Goal: Task Accomplishment & Management: Use online tool/utility

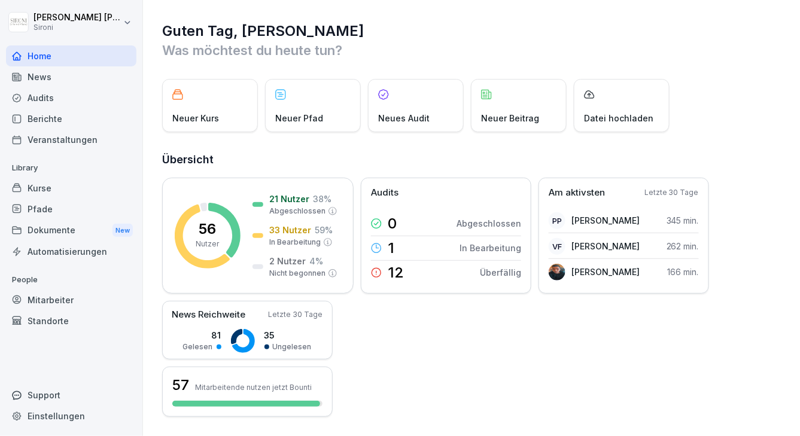
click at [65, 101] on div "Audits" at bounding box center [71, 97] width 130 height 21
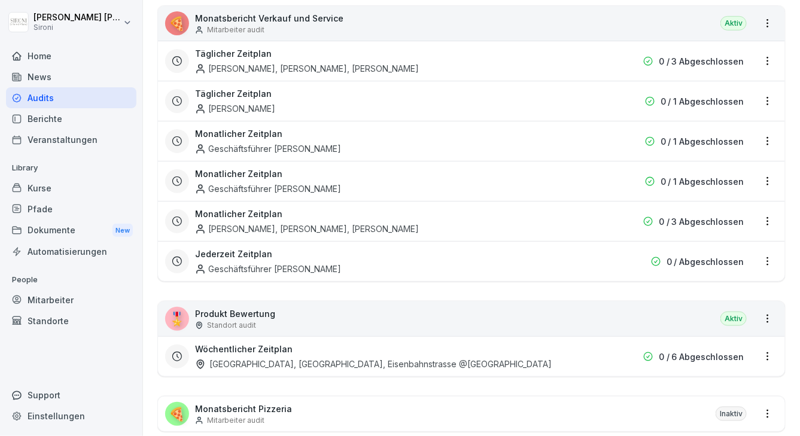
scroll to position [144, 0]
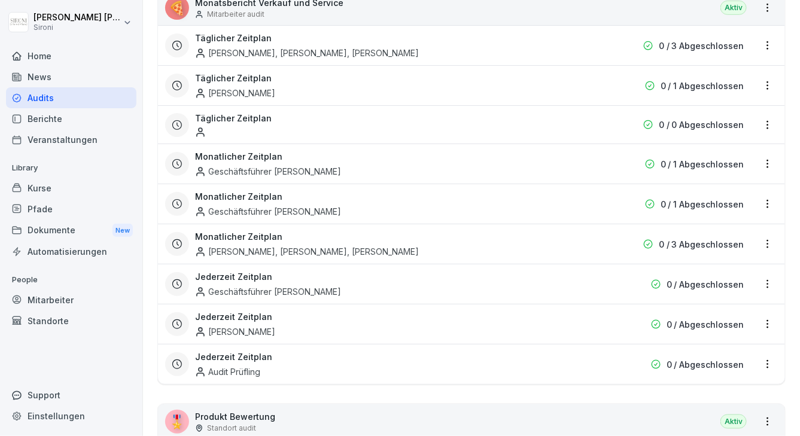
scroll to position [226, 0]
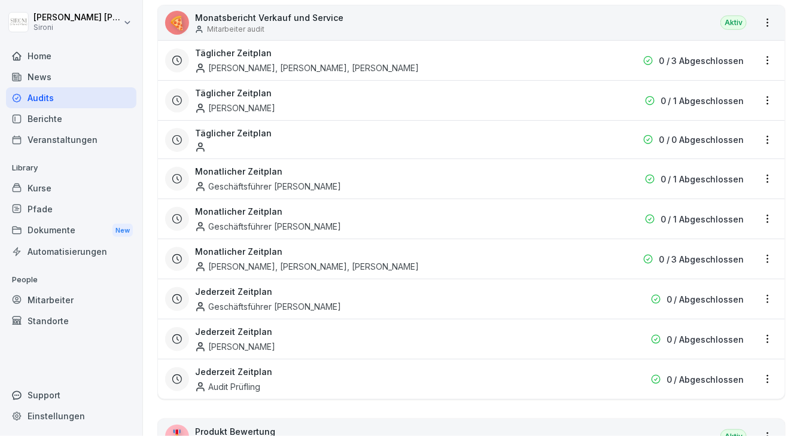
click at [762, 55] on html "Theresa Malec Sironi Home News Audits Berichte Veranstaltungen Library Kurse Pf…" at bounding box center [400, 218] width 800 height 436
click at [704, 137] on div "Zeitplan löschen" at bounding box center [721, 141] width 114 height 20
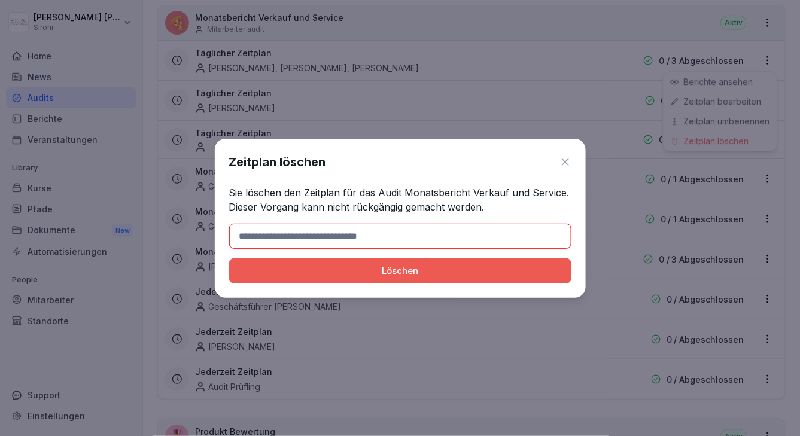
click at [567, 159] on icon at bounding box center [565, 162] width 7 height 7
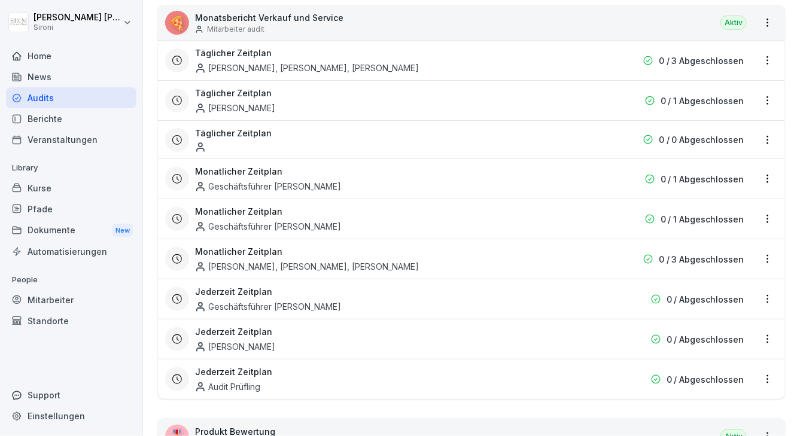
click at [47, 92] on html "Theresa Malec Sironi Home News Audits Berichte Veranstaltungen Library Kurse Pf…" at bounding box center [400, 218] width 800 height 436
click at [47, 92] on div "Audits" at bounding box center [71, 97] width 130 height 21
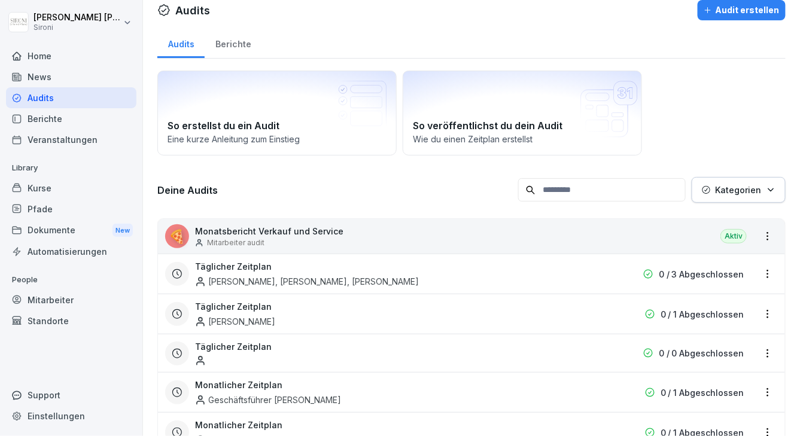
click at [223, 235] on p "Monatsbericht Verkauf und Service" at bounding box center [269, 231] width 148 height 13
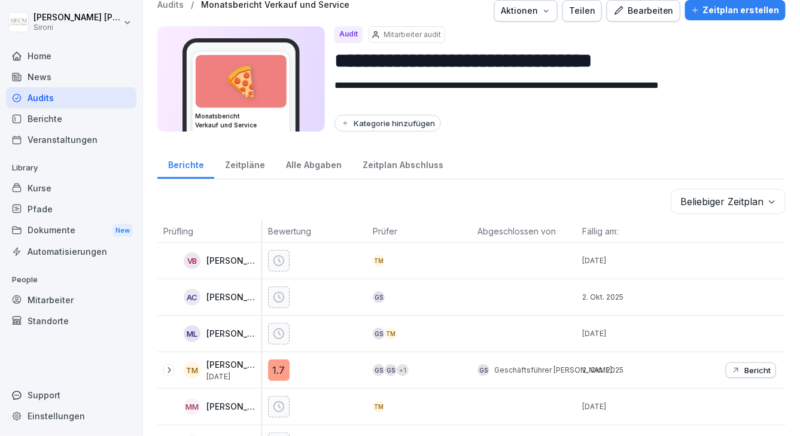
click at [223, 235] on p "Prüfling" at bounding box center [209, 231] width 92 height 13
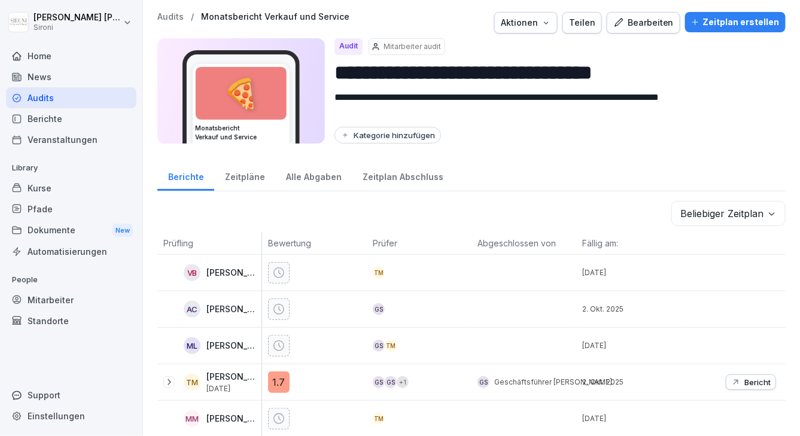
click at [707, 22] on div "Zeitplan erstellen" at bounding box center [735, 22] width 89 height 13
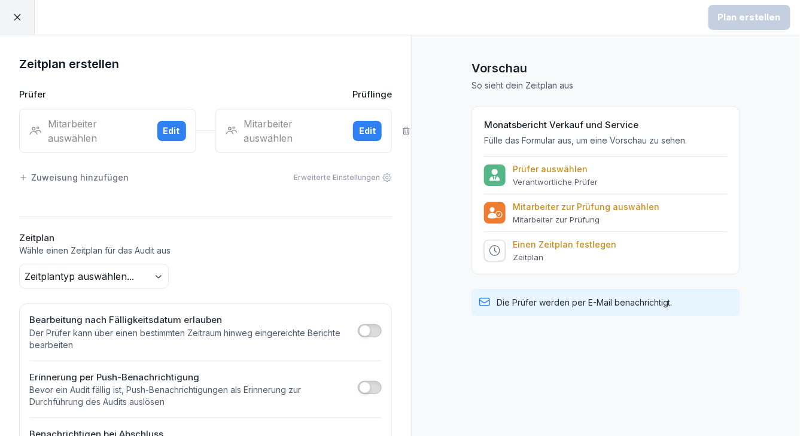
scroll to position [48, 0]
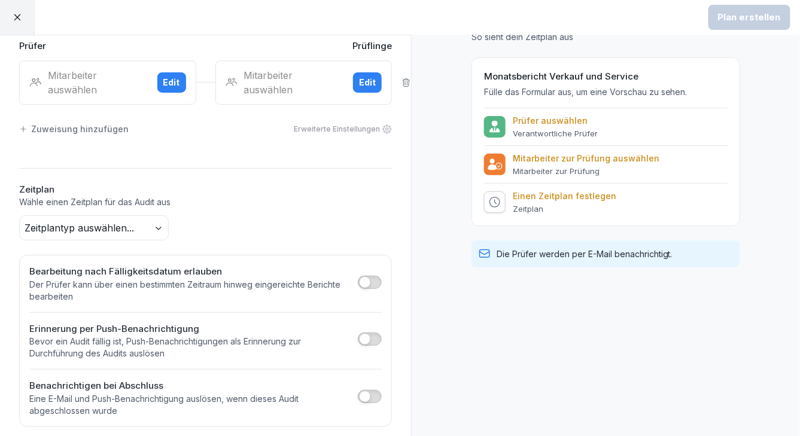
click at [364, 391] on span "button" at bounding box center [365, 397] width 12 height 12
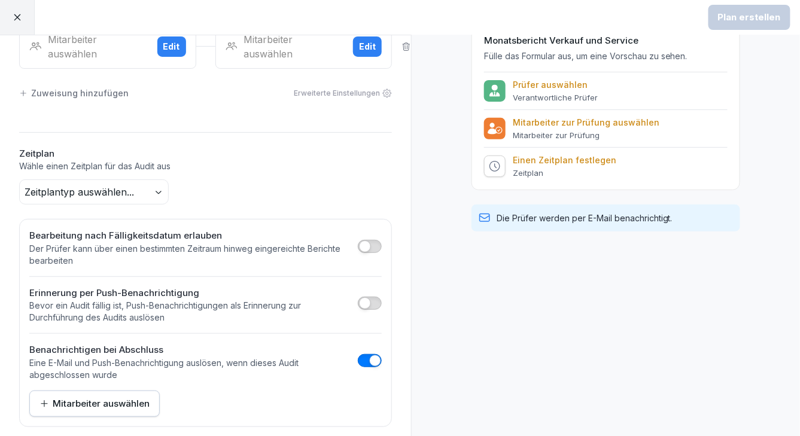
click at [95, 397] on div "Mitarbeiter auswählen" at bounding box center [94, 403] width 110 height 13
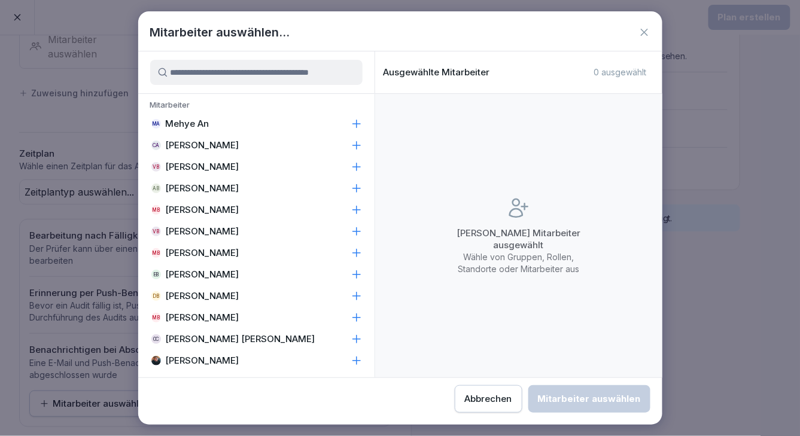
click at [643, 34] on icon at bounding box center [644, 32] width 7 height 7
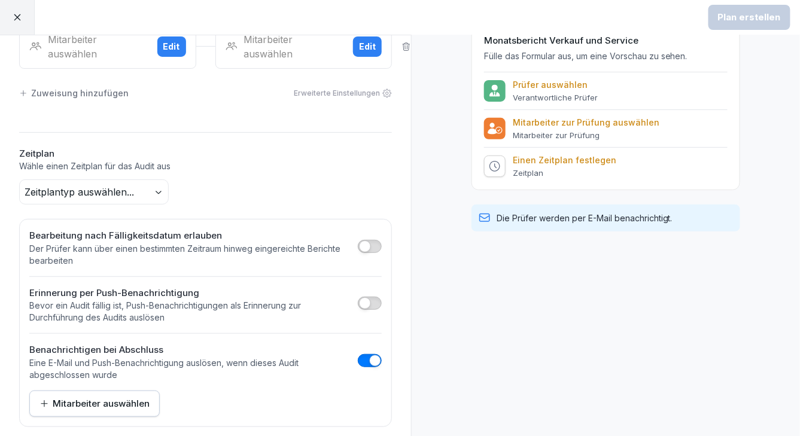
click at [7, 18] on div at bounding box center [17, 17] width 35 height 35
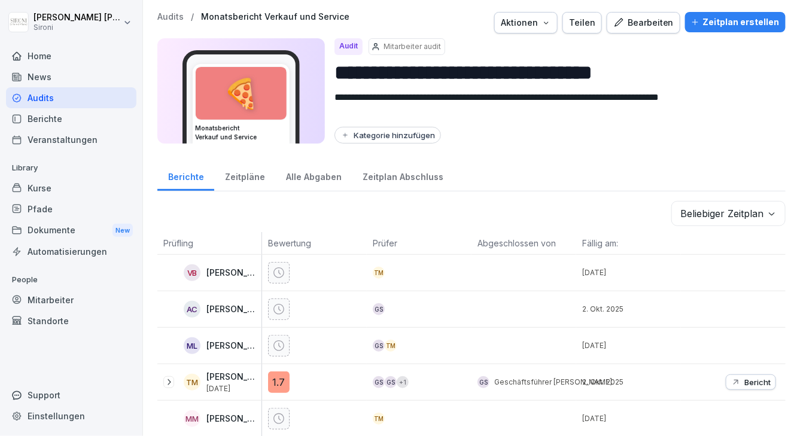
click at [67, 184] on div "Kurse" at bounding box center [71, 188] width 130 height 21
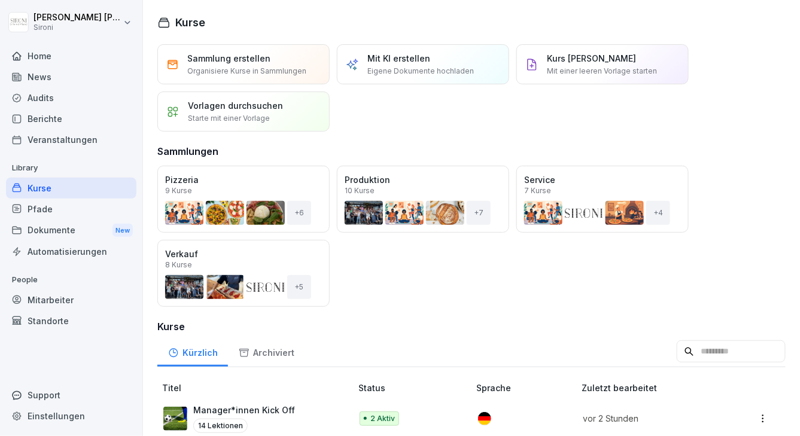
click at [274, 405] on p "Manager*innen Kick Off" at bounding box center [244, 410] width 102 height 13
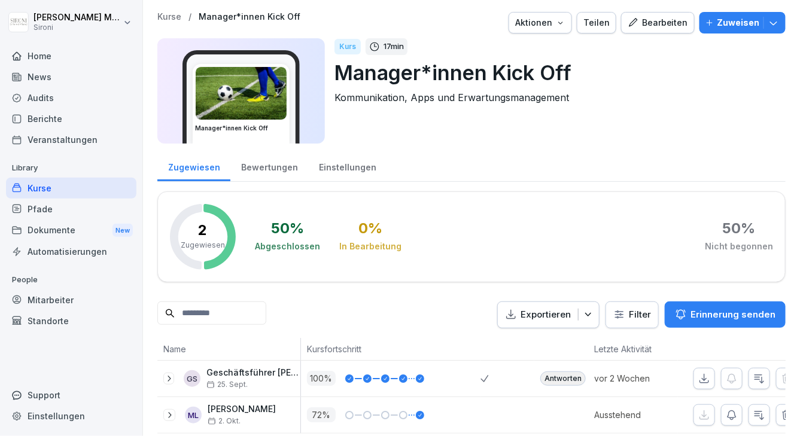
click at [688, 26] on div "Bearbeiten" at bounding box center [658, 22] width 60 height 13
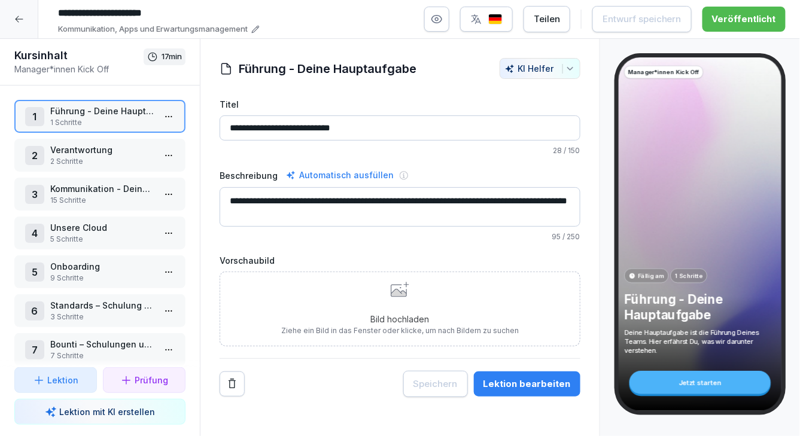
click at [458, 131] on input "**********" at bounding box center [400, 127] width 361 height 25
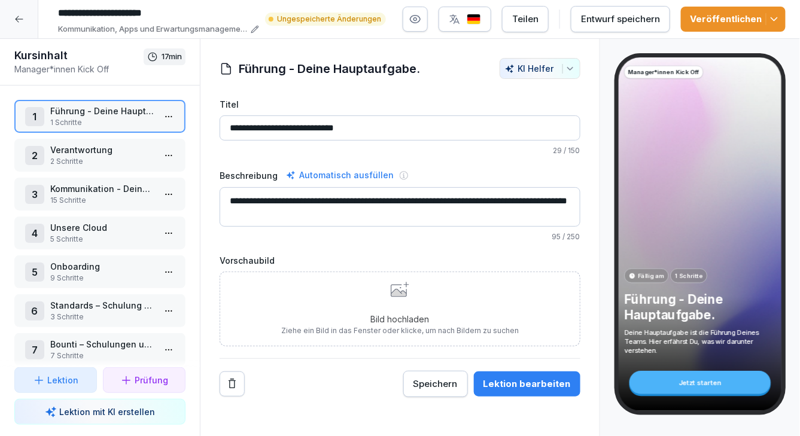
type input "**********"
click at [620, 22] on div "Entwurf speichern" at bounding box center [620, 19] width 79 height 13
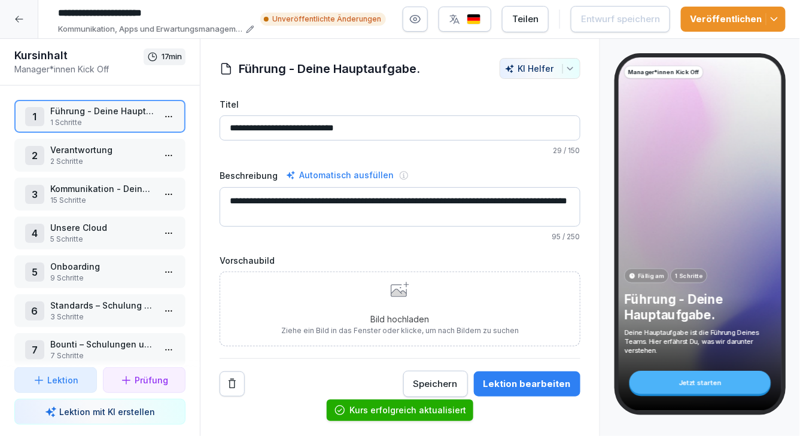
click at [777, 19] on icon "button" at bounding box center [774, 19] width 12 height 12
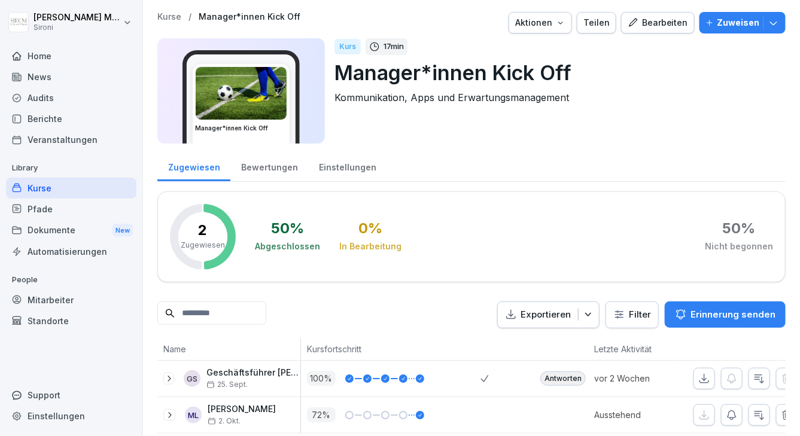
click at [44, 182] on div "Kurse" at bounding box center [71, 188] width 130 height 21
